Goal: Task Accomplishment & Management: Manage account settings

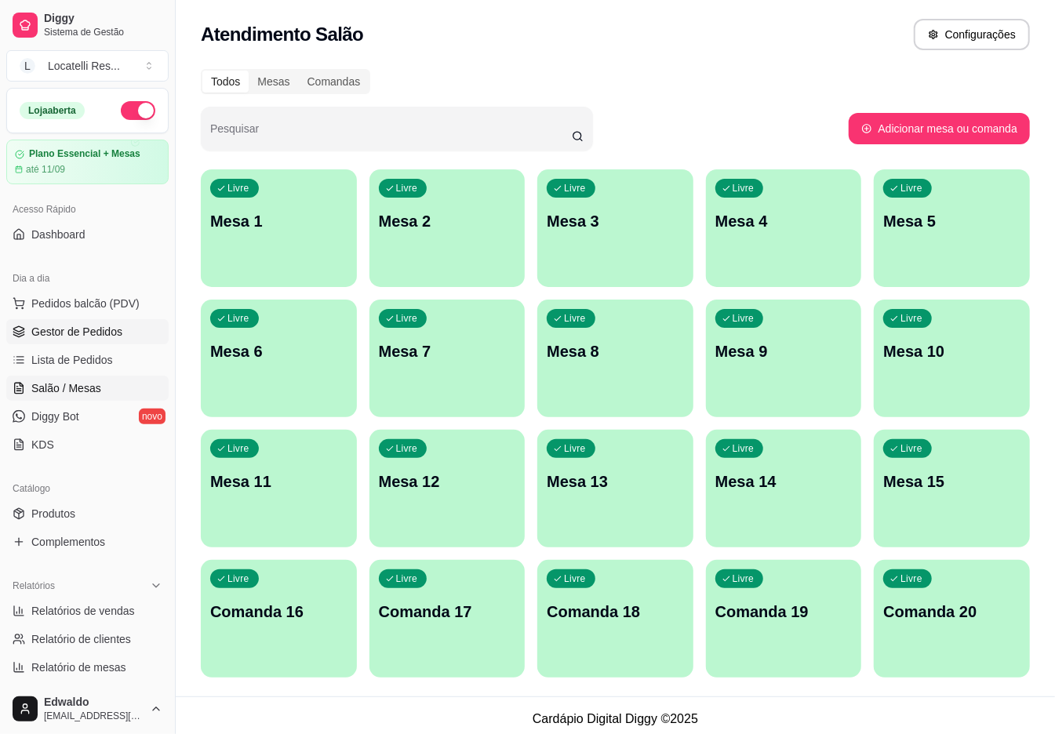
click at [54, 325] on span "Gestor de Pedidos" at bounding box center [76, 332] width 91 height 16
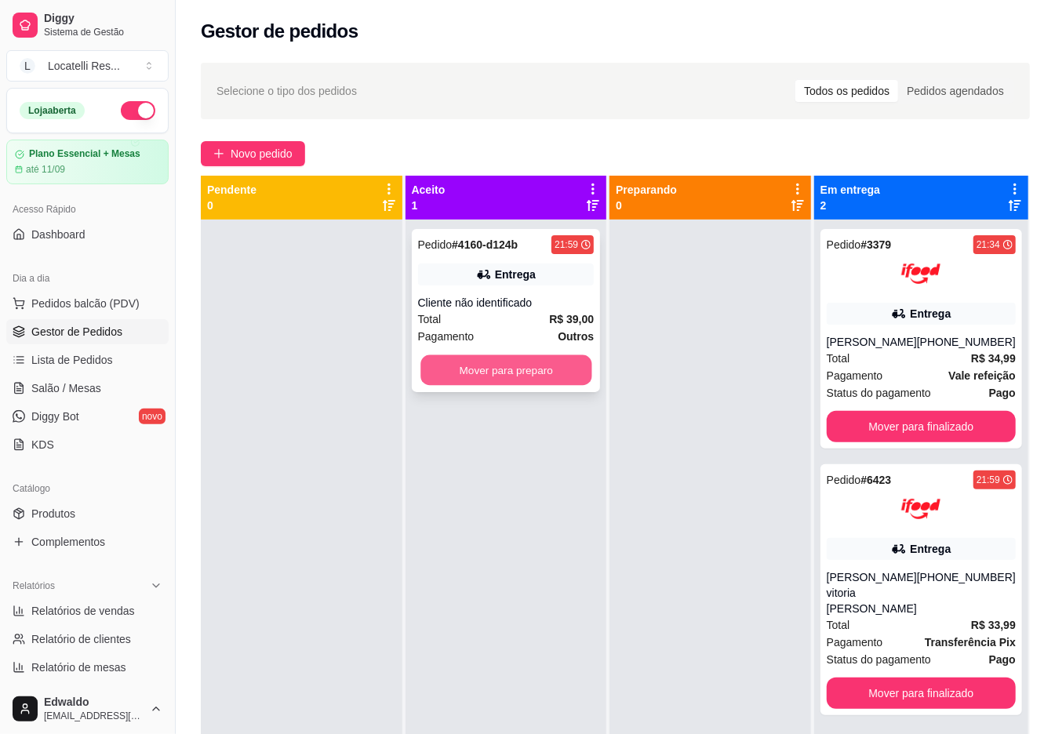
click at [503, 377] on button "Mover para preparo" at bounding box center [506, 370] width 171 height 31
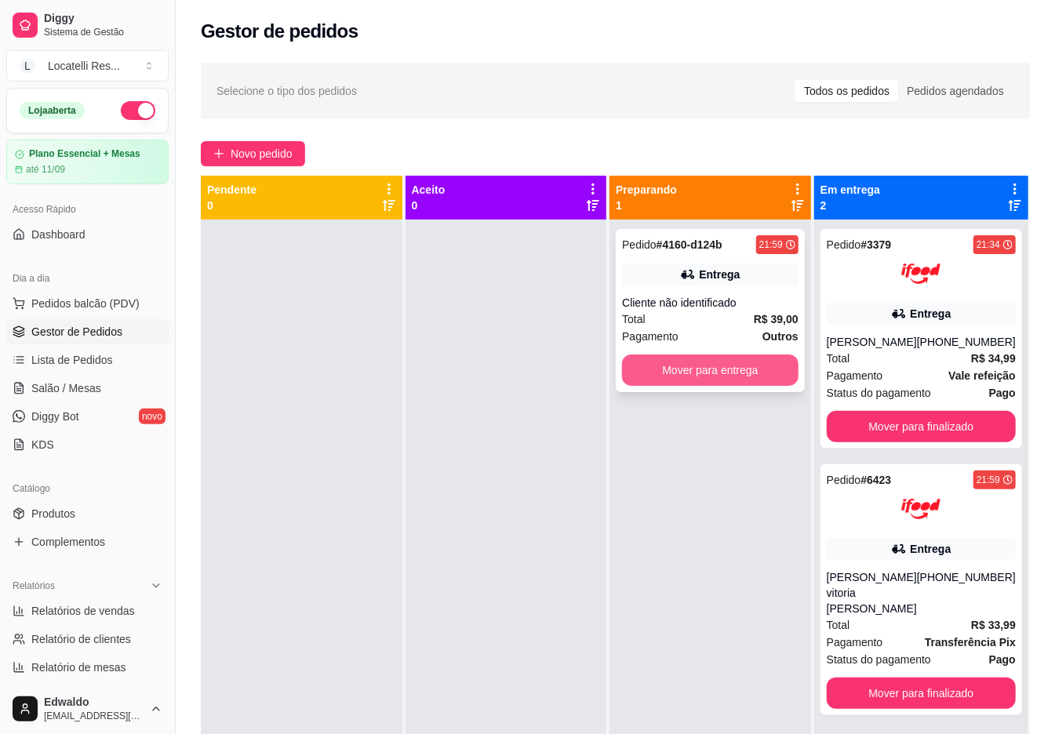
click at [670, 371] on button "Mover para entrega" at bounding box center [710, 370] width 177 height 31
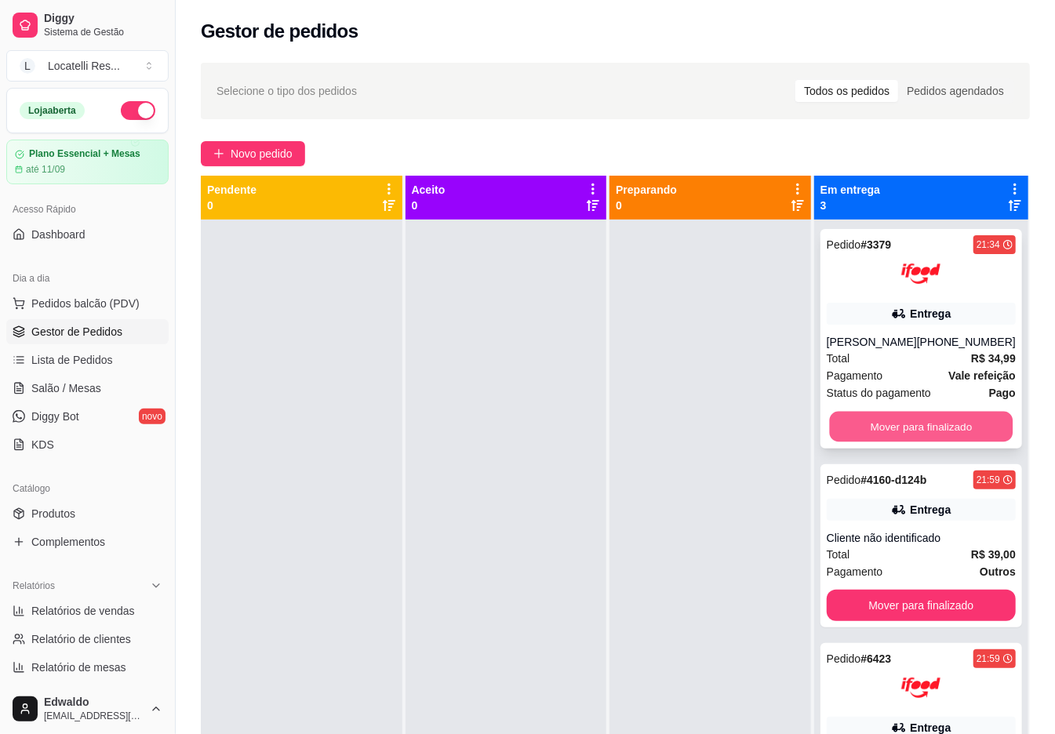
click at [927, 424] on button "Mover para finalizado" at bounding box center [921, 427] width 184 height 31
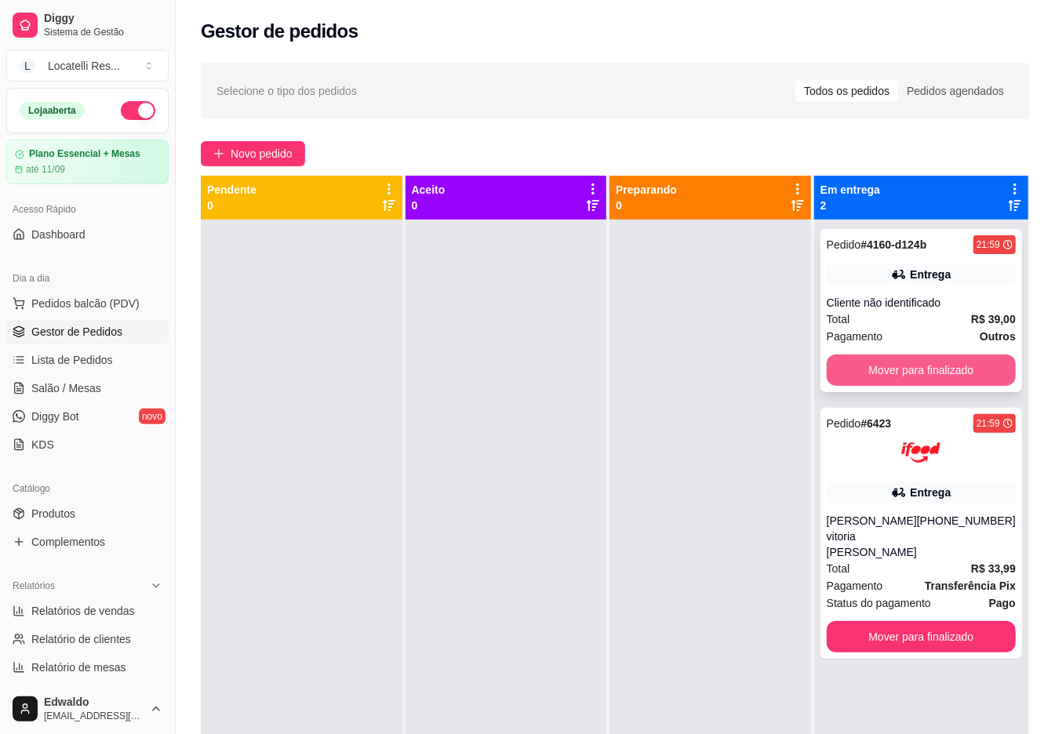
click at [917, 368] on button "Mover para finalizado" at bounding box center [921, 370] width 189 height 31
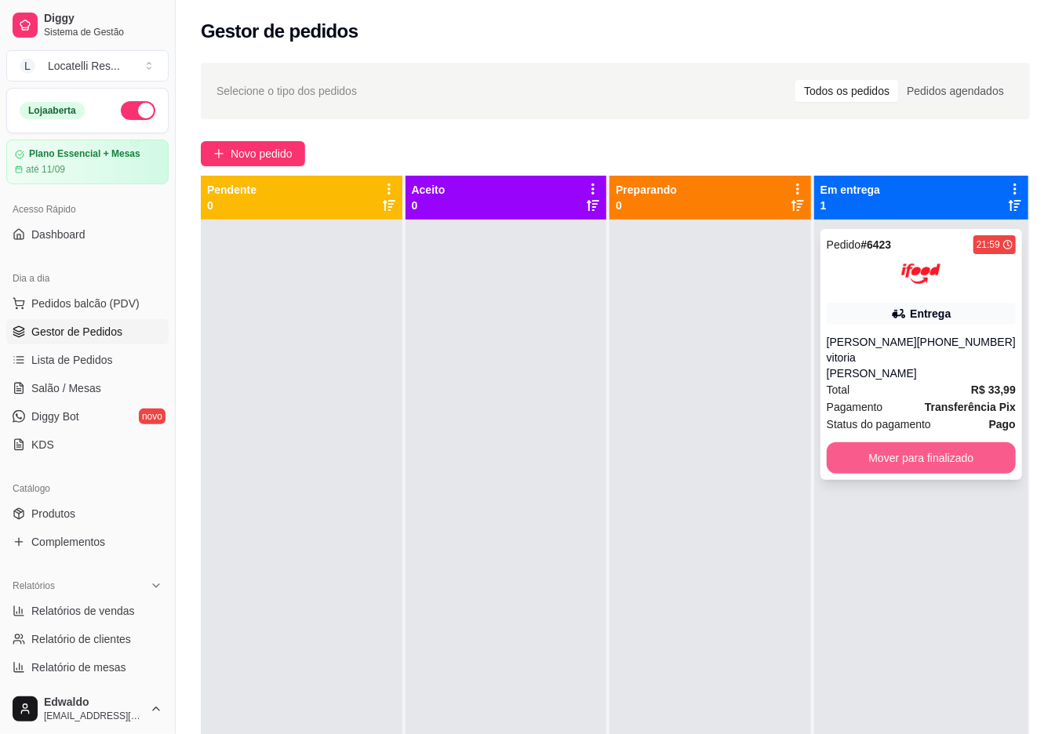
click at [932, 443] on button "Mover para finalizado" at bounding box center [921, 458] width 189 height 31
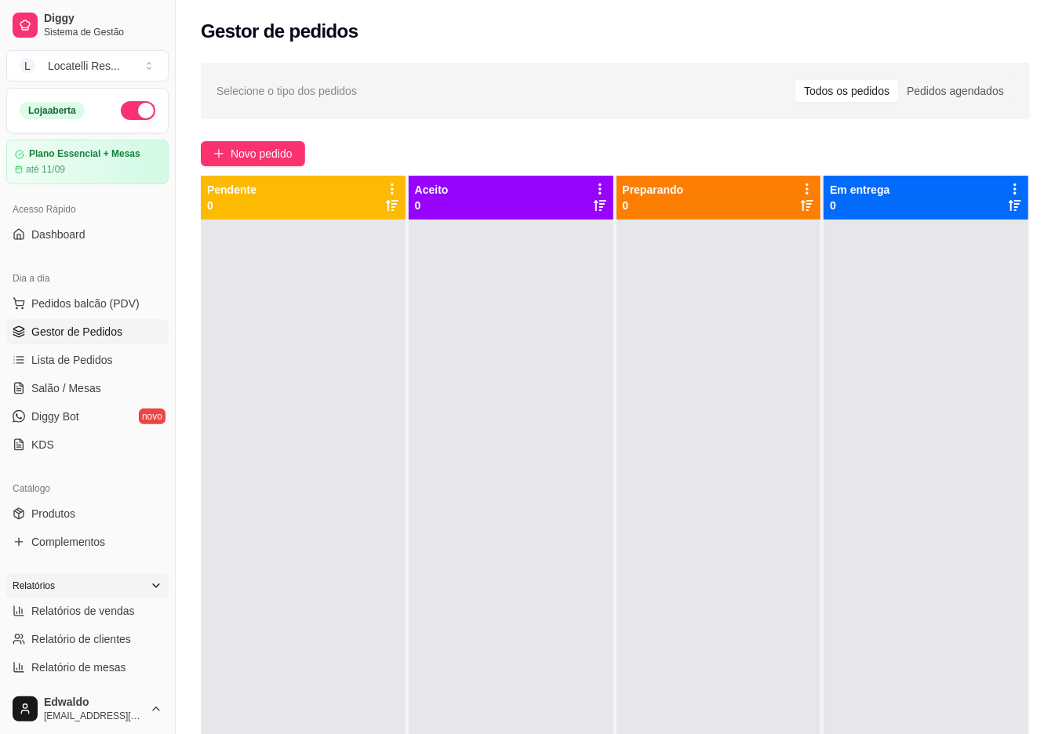
drag, startPoint x: 67, startPoint y: 610, endPoint x: 67, endPoint y: 598, distance: 11.8
click at [67, 607] on span "Relatórios de vendas" at bounding box center [83, 611] width 104 height 16
select select "ALL"
select select "0"
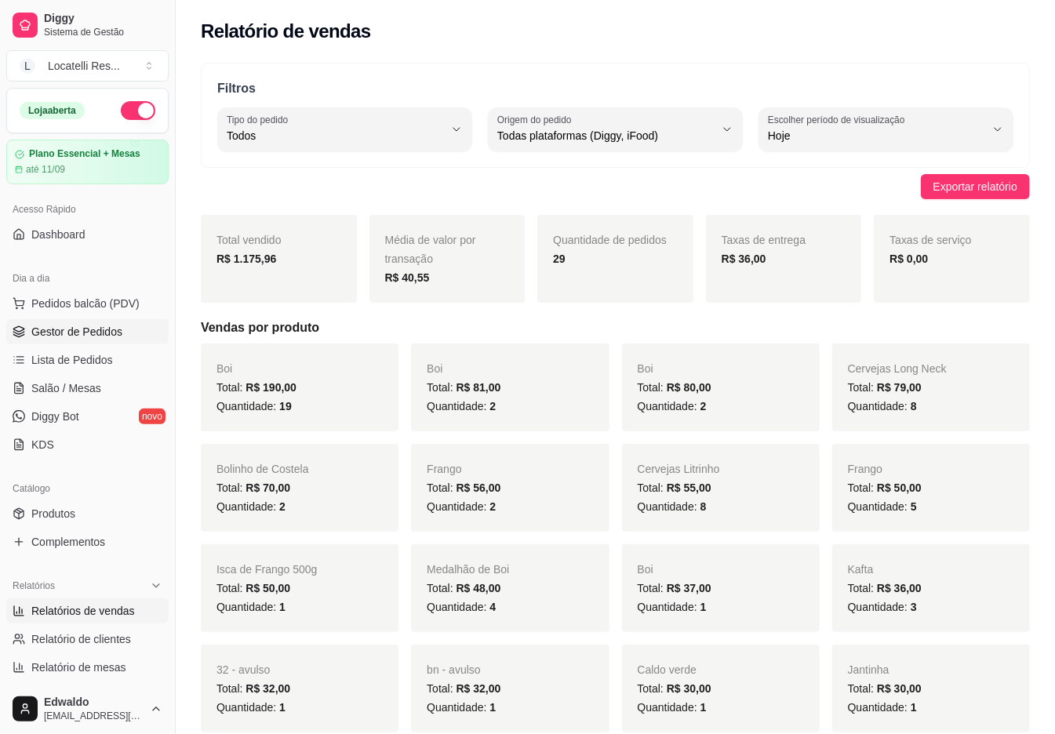
drag, startPoint x: 86, startPoint y: 343, endPoint x: 86, endPoint y: 333, distance: 10.2
click at [86, 340] on link "Gestor de Pedidos" at bounding box center [87, 331] width 162 height 25
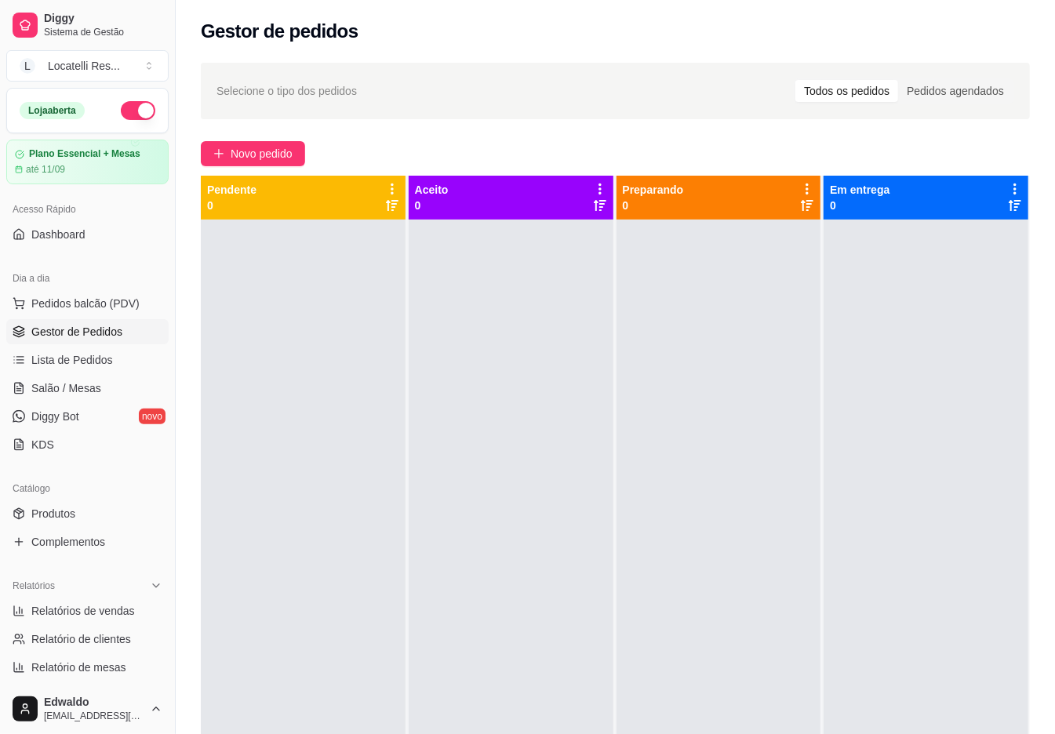
click at [86, 331] on span "Gestor de Pedidos" at bounding box center [76, 332] width 91 height 16
